Goal: Information Seeking & Learning: Find specific fact

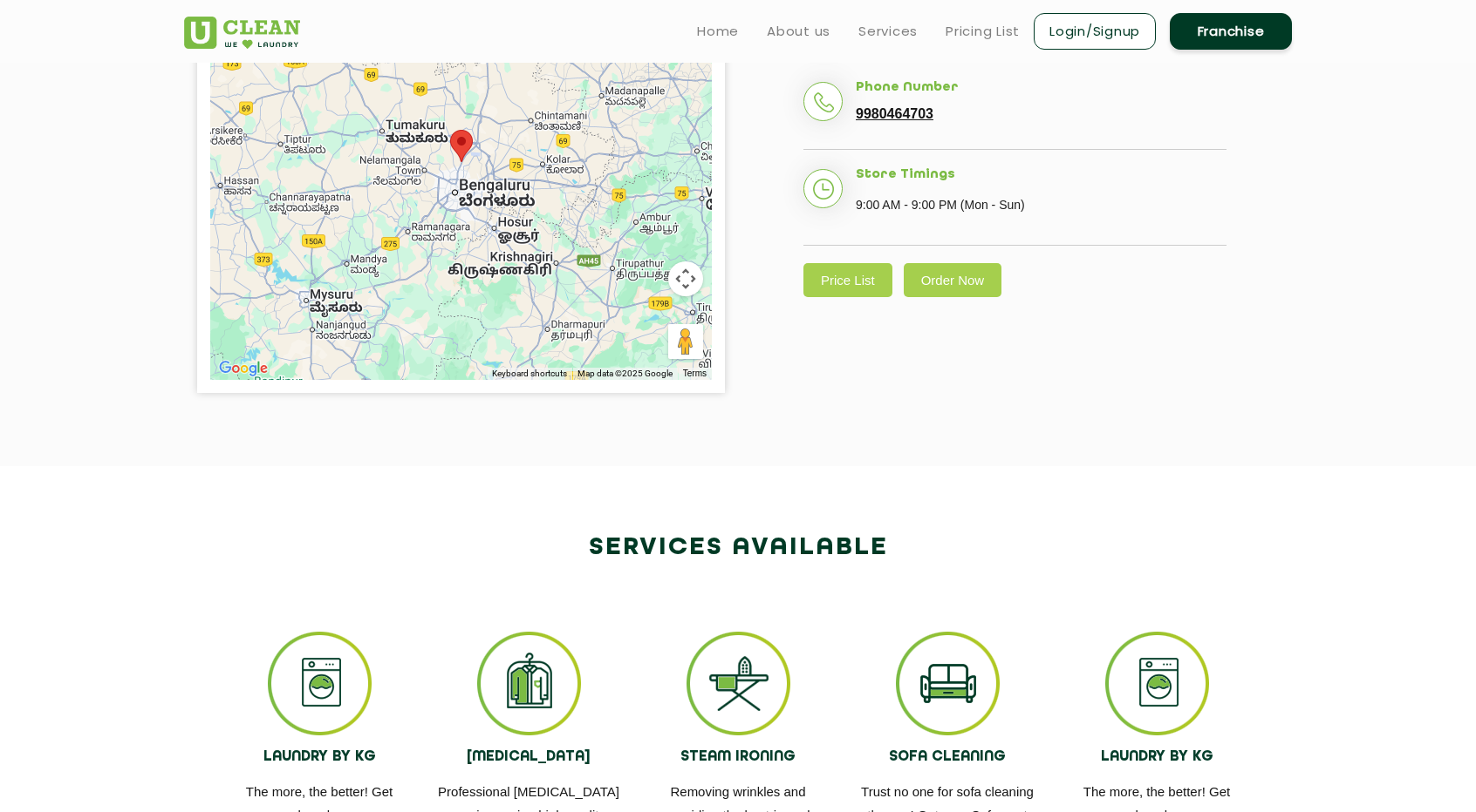
scroll to position [431, 0]
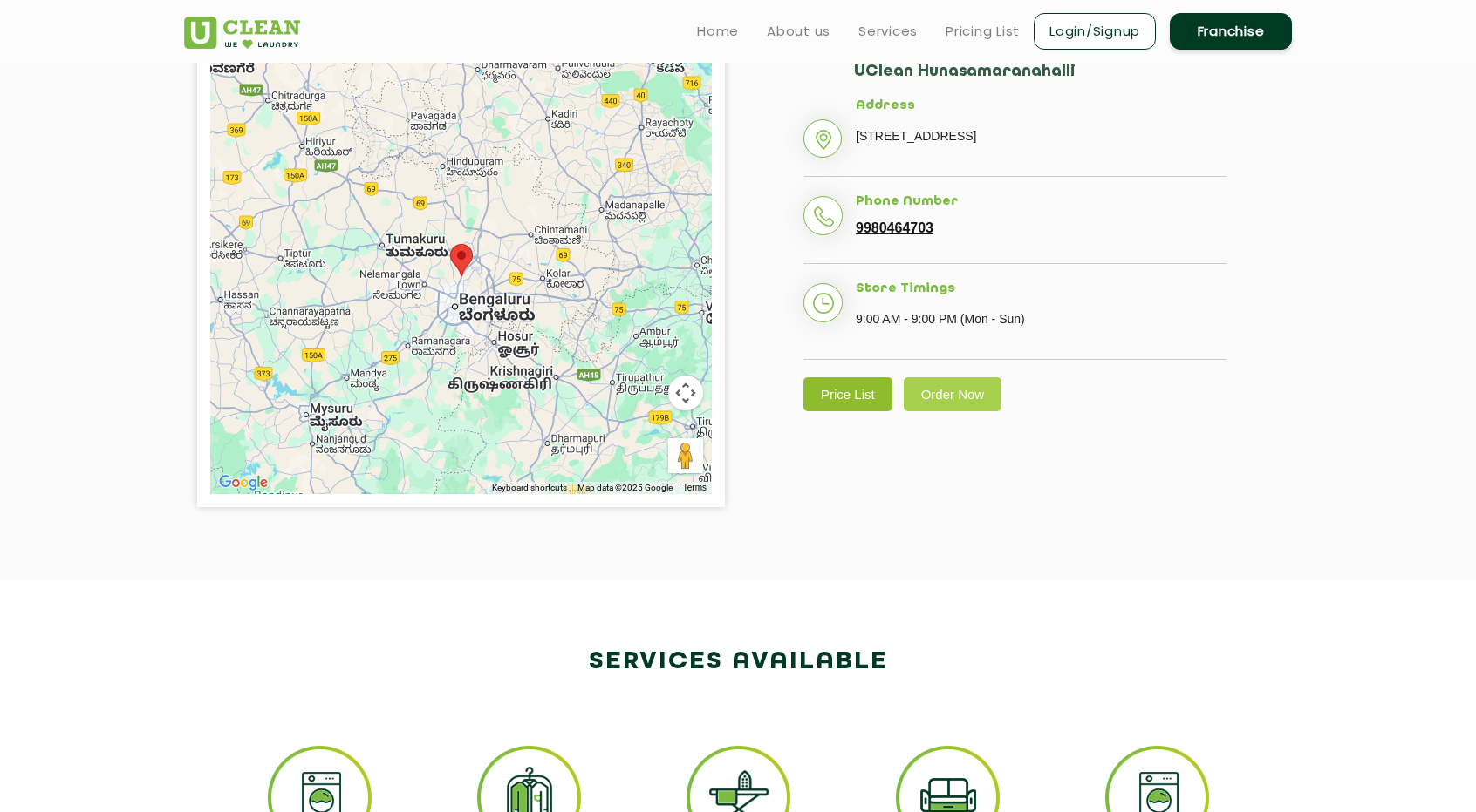
click at [854, 411] on link "Price List" at bounding box center [847, 394] width 89 height 34
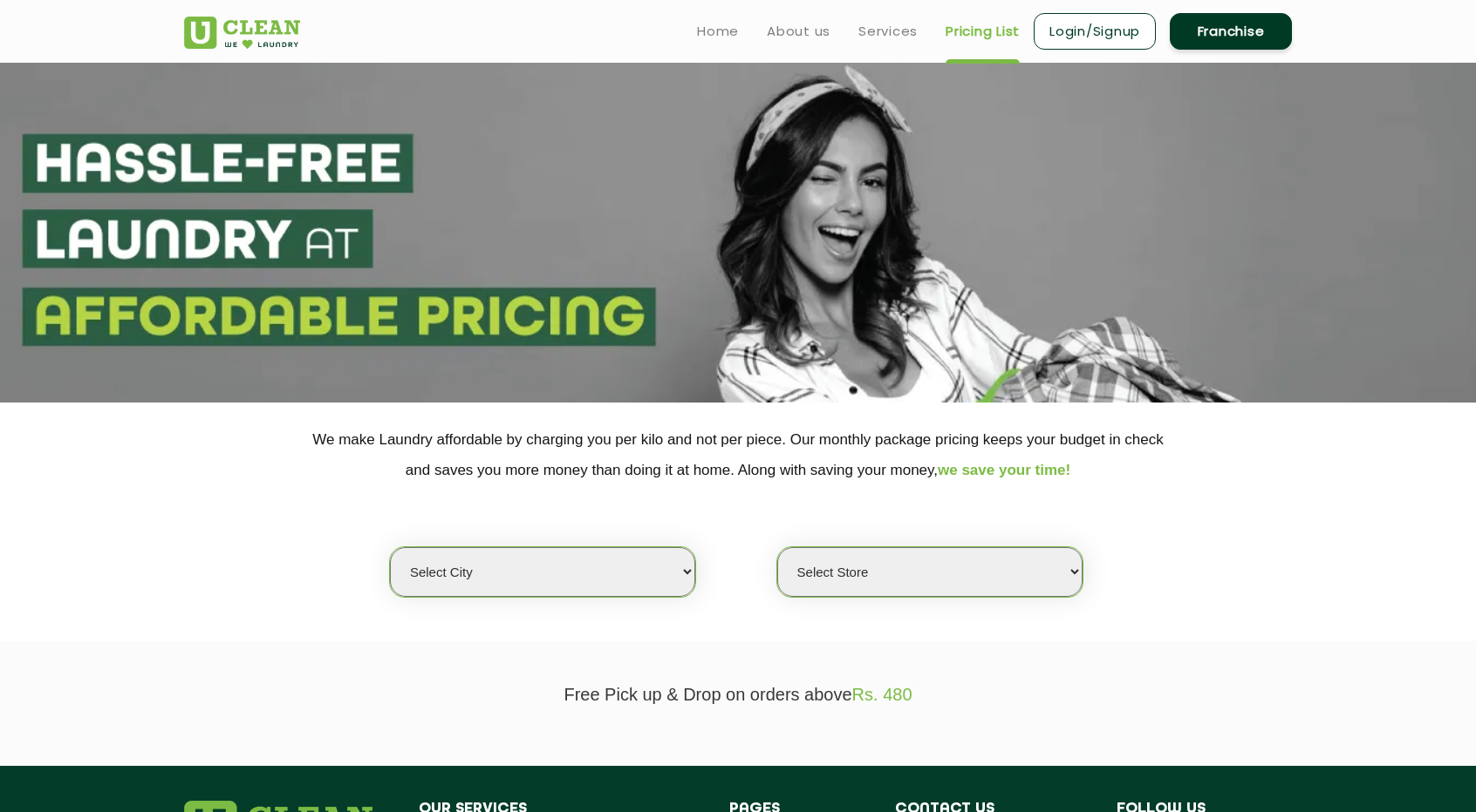
click at [619, 566] on select "Select city [GEOGRAPHIC_DATA] [GEOGRAPHIC_DATA] [GEOGRAPHIC_DATA] [GEOGRAPHIC_D…" at bounding box center [542, 572] width 305 height 49
select select "6"
click at [390, 548] on select "Select city [GEOGRAPHIC_DATA] [GEOGRAPHIC_DATA] [GEOGRAPHIC_DATA] [GEOGRAPHIC_D…" at bounding box center [542, 572] width 305 height 49
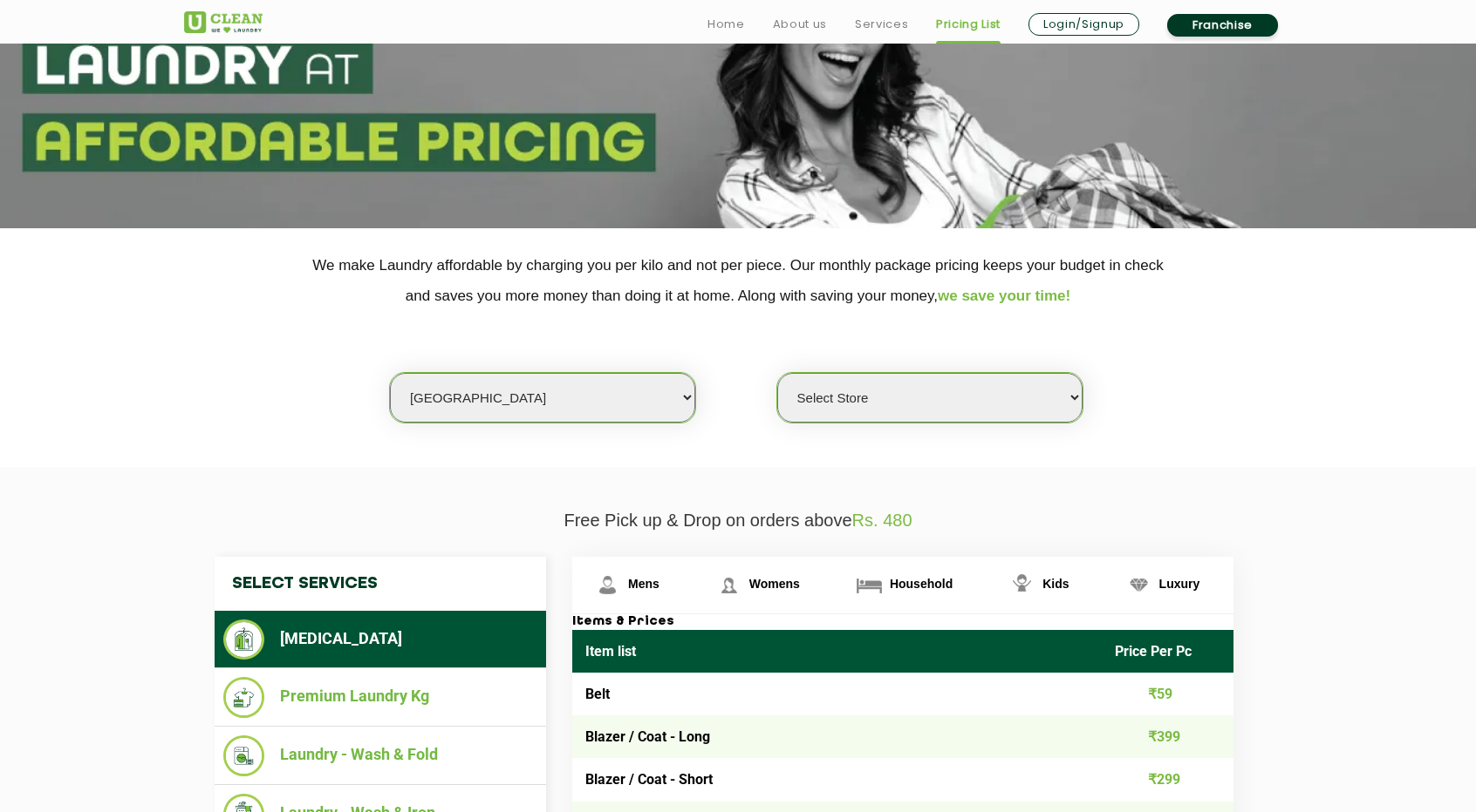
scroll to position [436, 0]
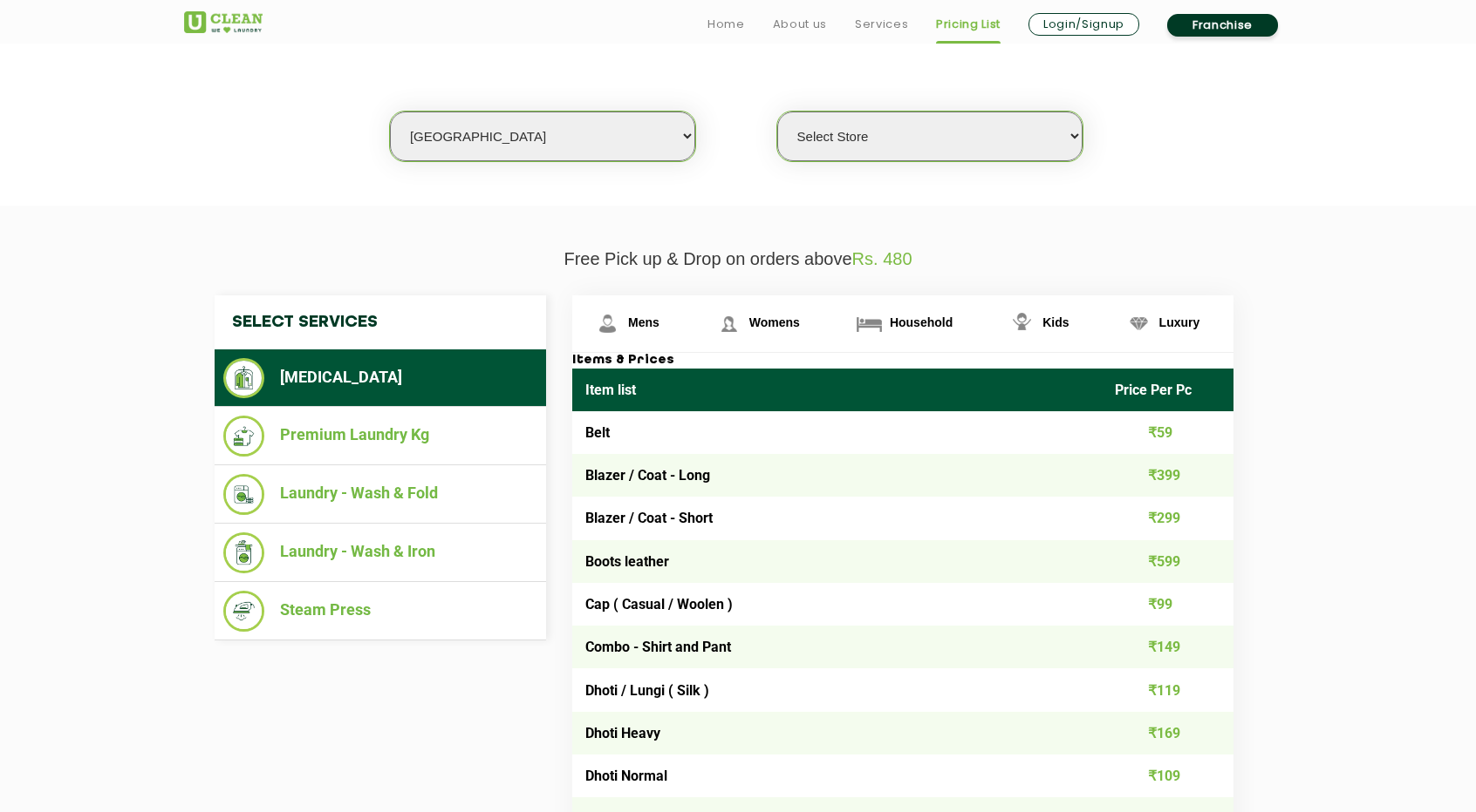
click at [927, 133] on select "Select Store [GEOGRAPHIC_DATA] [GEOGRAPHIC_DATA] UClean KR [GEOGRAPHIC_DATA] [G…" at bounding box center [930, 136] width 305 height 49
select select "183"
click at [777, 112] on select "Select Store [GEOGRAPHIC_DATA] [GEOGRAPHIC_DATA] UClean KR [GEOGRAPHIC_DATA] [G…" at bounding box center [930, 136] width 305 height 49
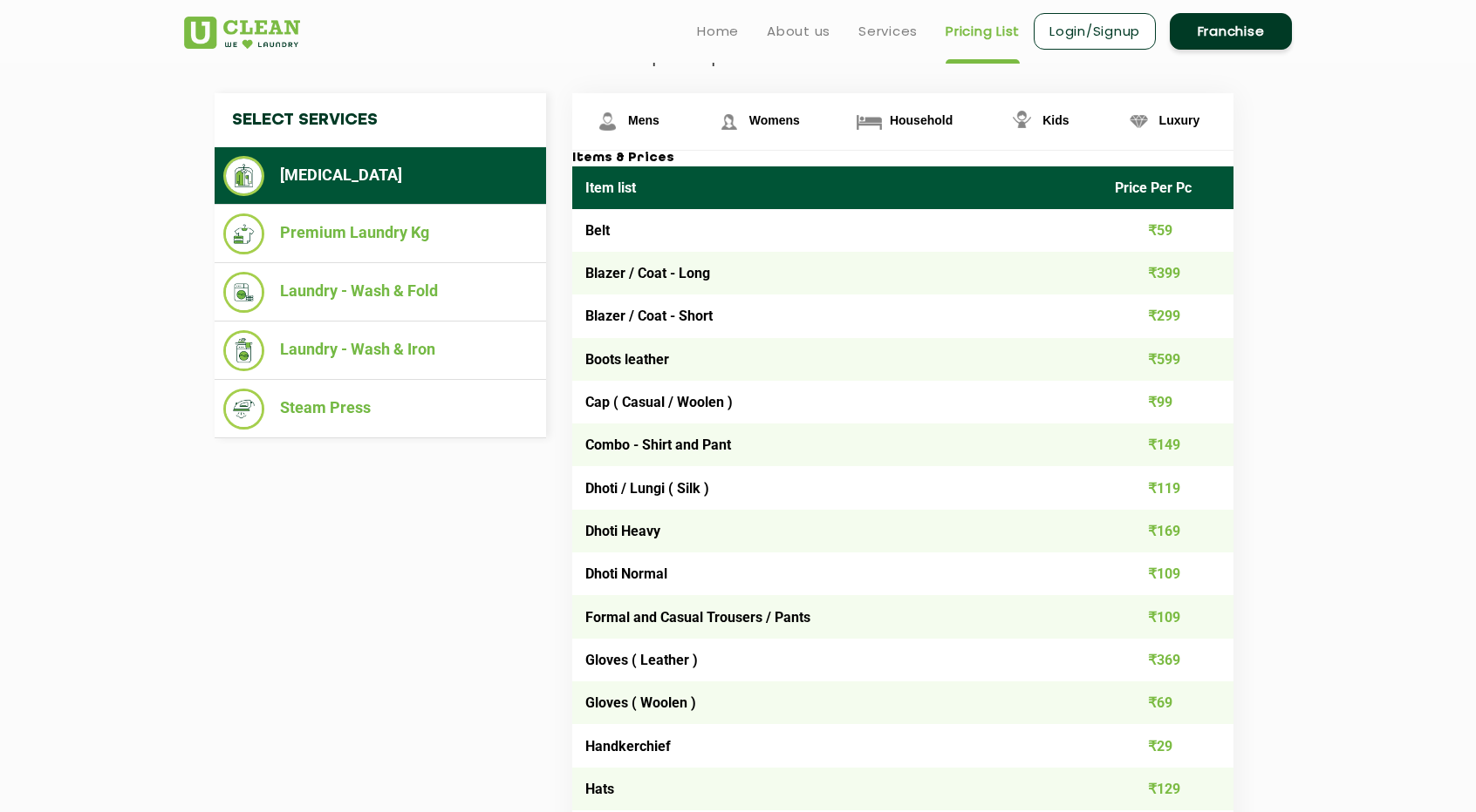
scroll to position [610, 0]
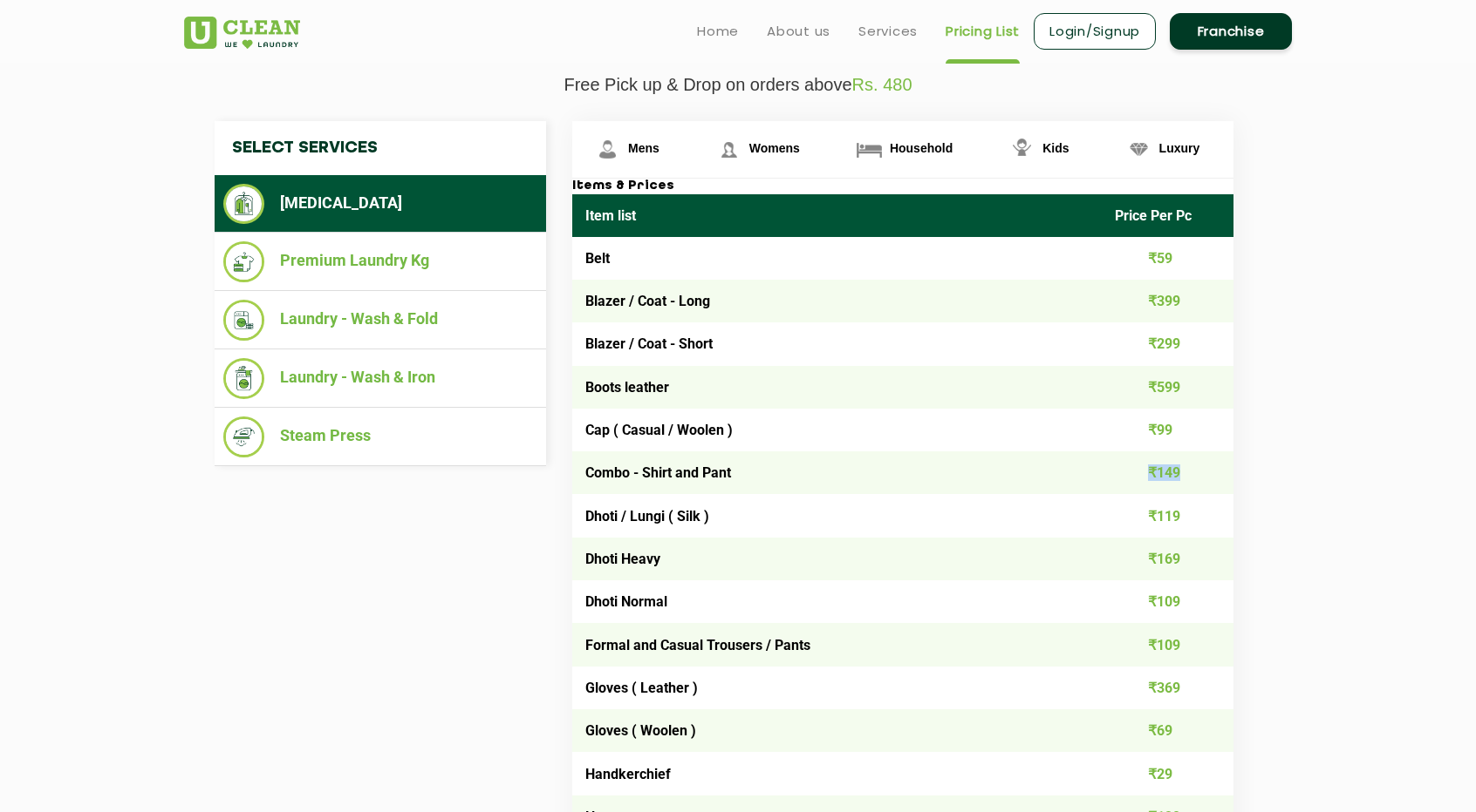
drag, startPoint x: 1142, startPoint y: 474, endPoint x: 1233, endPoint y: 465, distance: 91.4
click at [1233, 465] on td "₹149" at bounding box center [1168, 473] width 133 height 43
drag, startPoint x: 1346, startPoint y: 493, endPoint x: 1298, endPoint y: 508, distance: 50.3
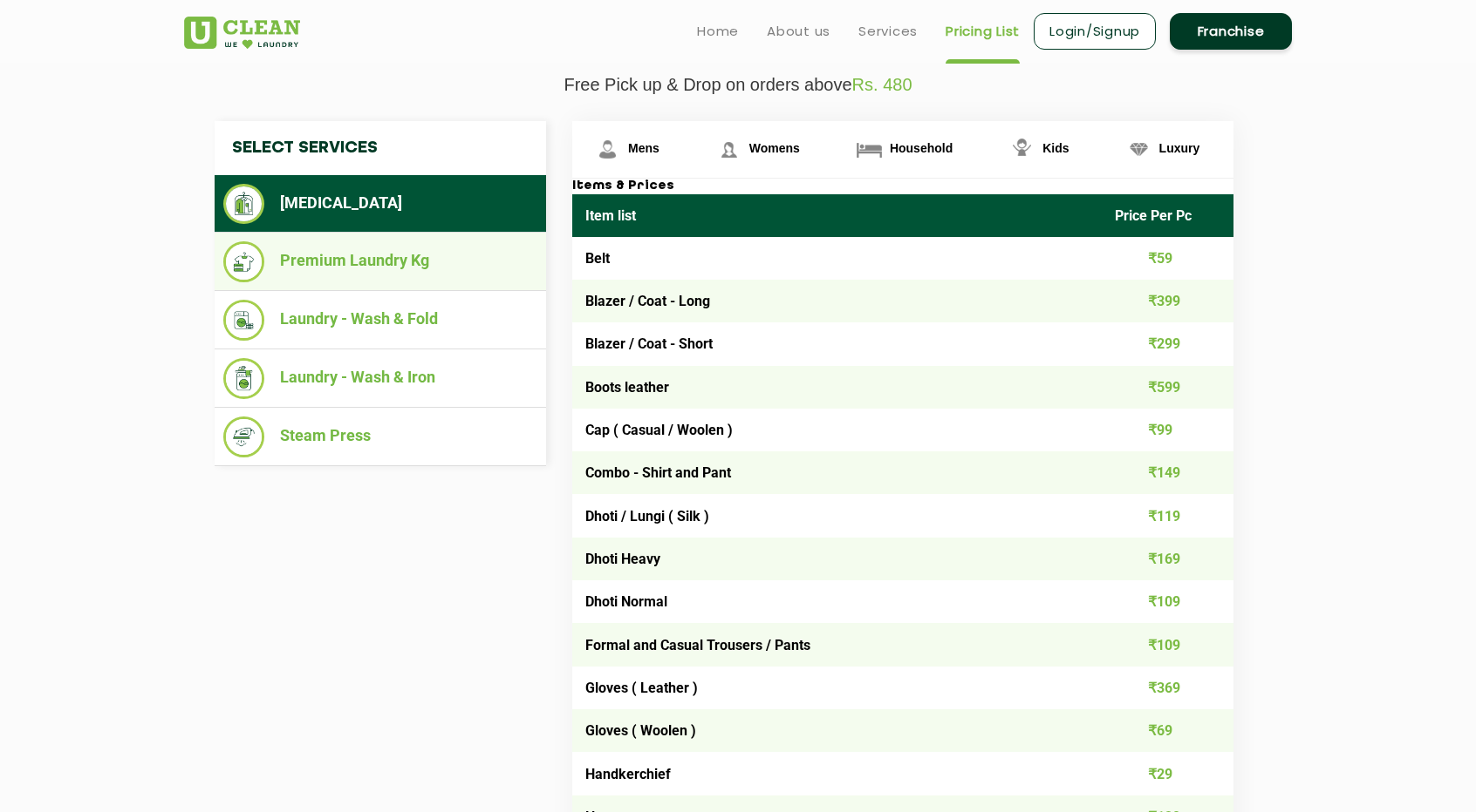
click at [355, 261] on li "Premium Laundry Kg" at bounding box center [380, 262] width 314 height 41
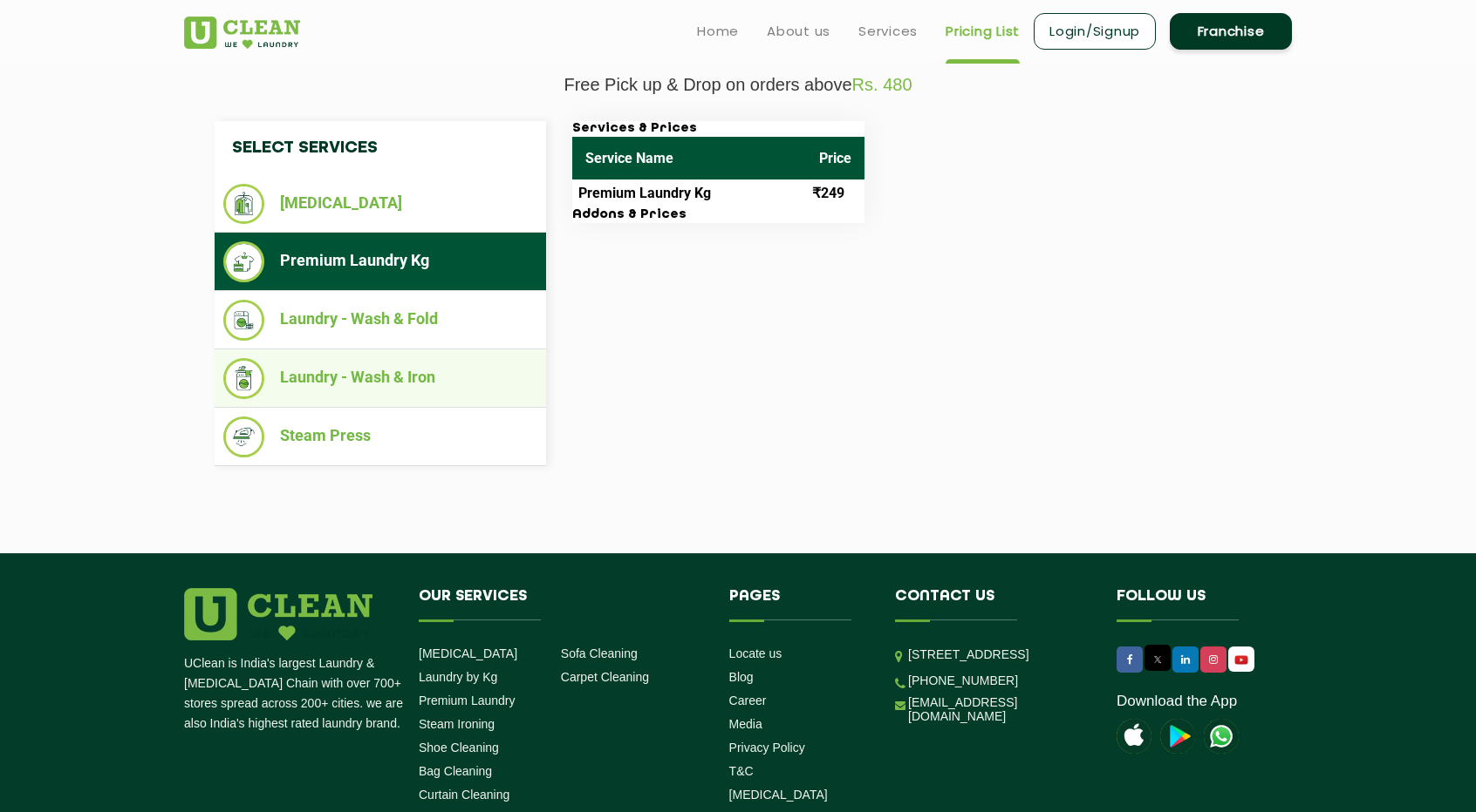
click at [457, 370] on li "Laundry - Wash & Iron" at bounding box center [380, 378] width 314 height 41
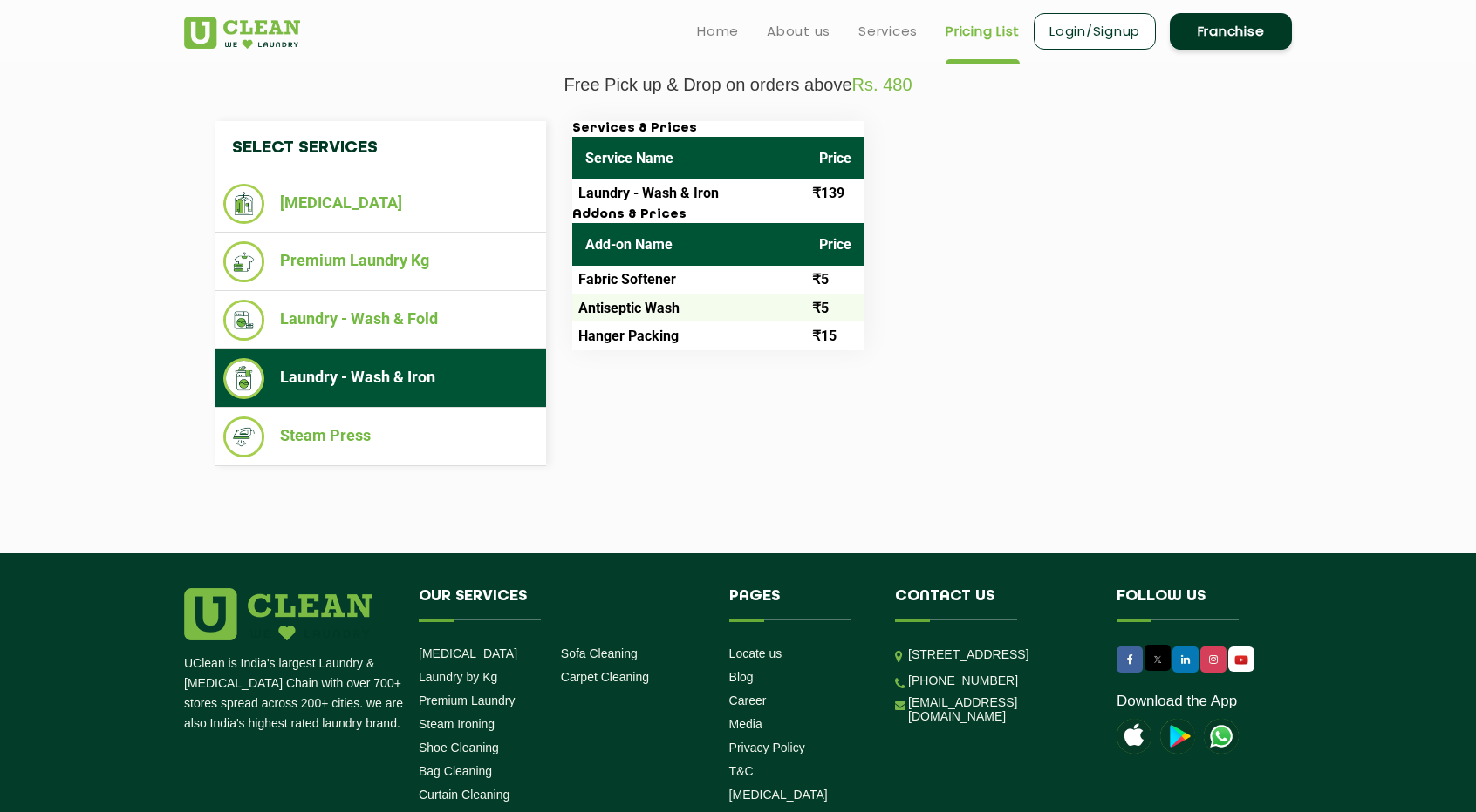
click at [791, 184] on td "Laundry - Wash & Iron" at bounding box center [689, 193] width 234 height 27
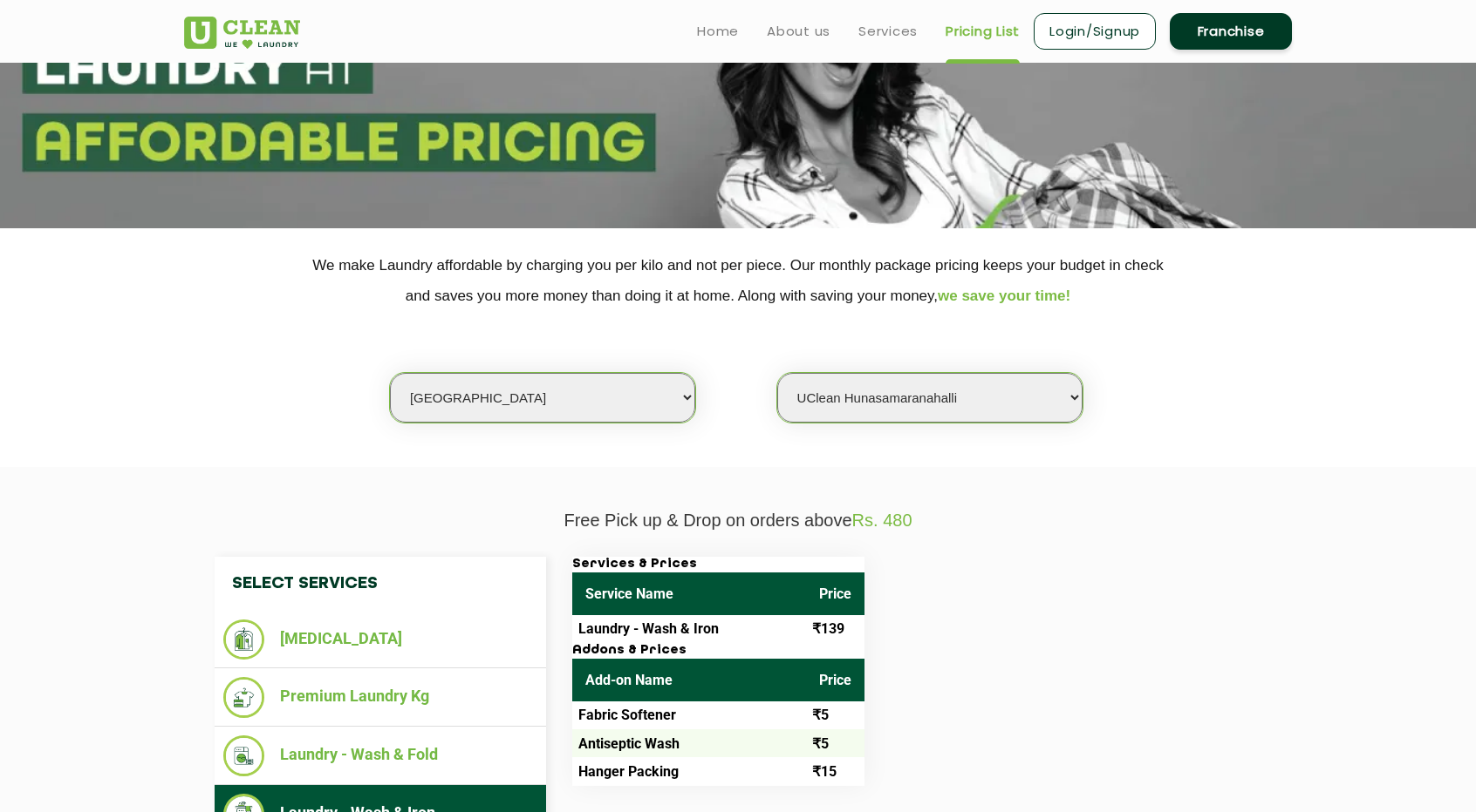
scroll to position [174, 0]
